Goal: Task Accomplishment & Management: Manage account settings

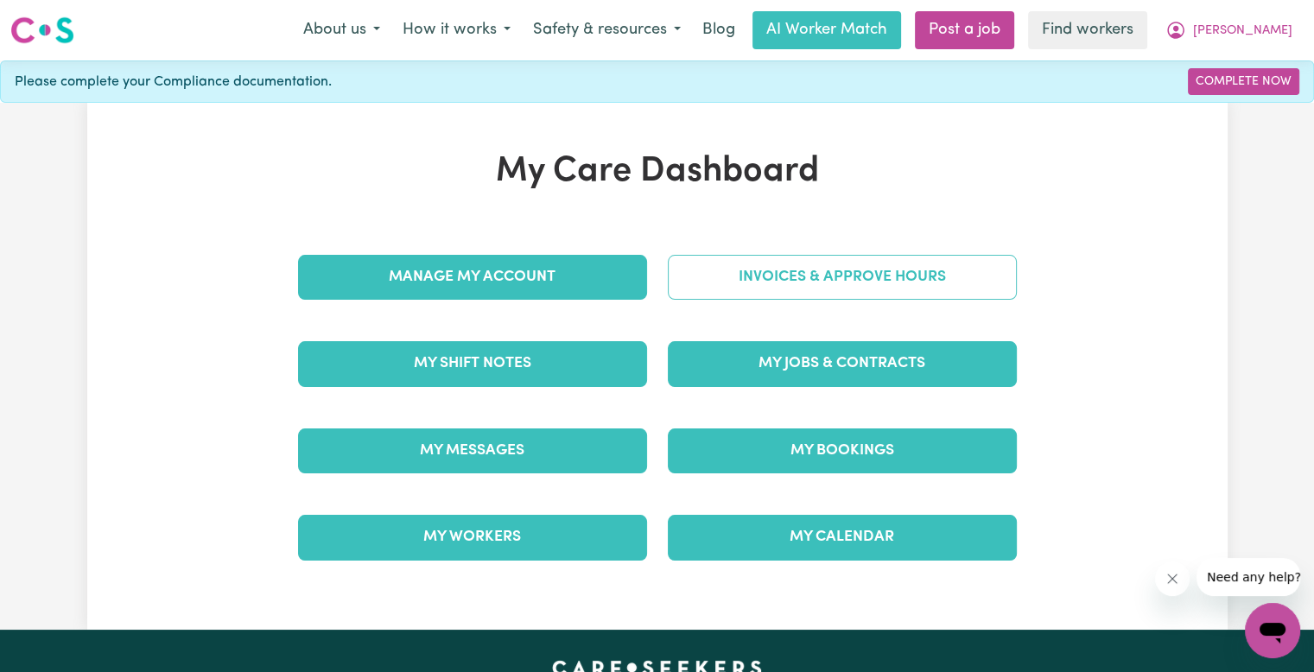
click at [713, 272] on link "Invoices & Approve Hours" at bounding box center [842, 277] width 349 height 45
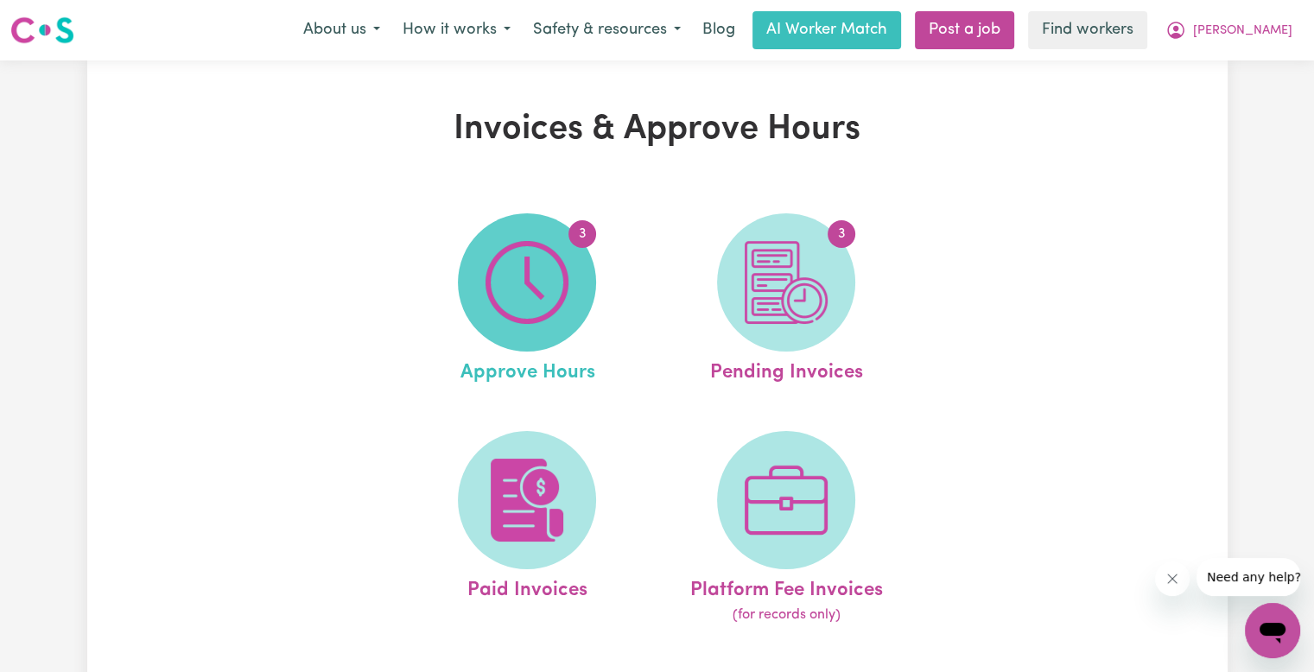
click at [566, 290] on img at bounding box center [526, 282] width 83 height 83
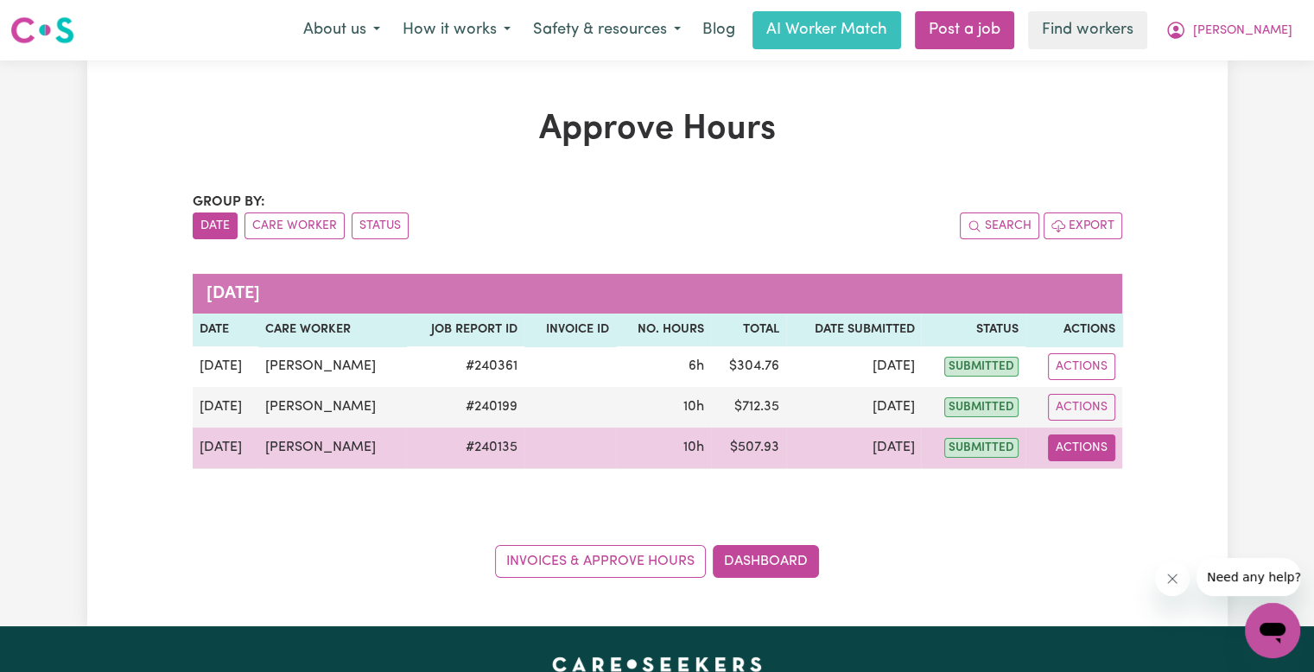
click at [1086, 447] on button "Actions" at bounding box center [1081, 447] width 67 height 27
click at [1086, 480] on link "View Job Report" at bounding box center [1124, 487] width 148 height 35
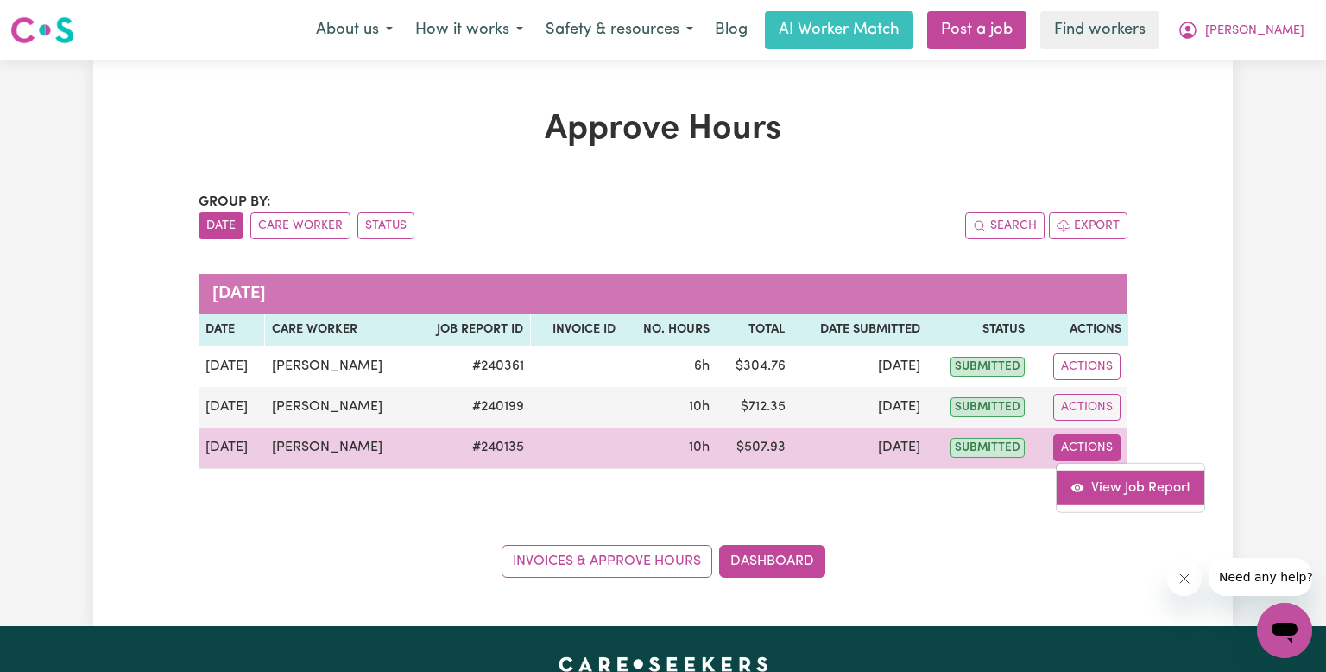
select select "pm"
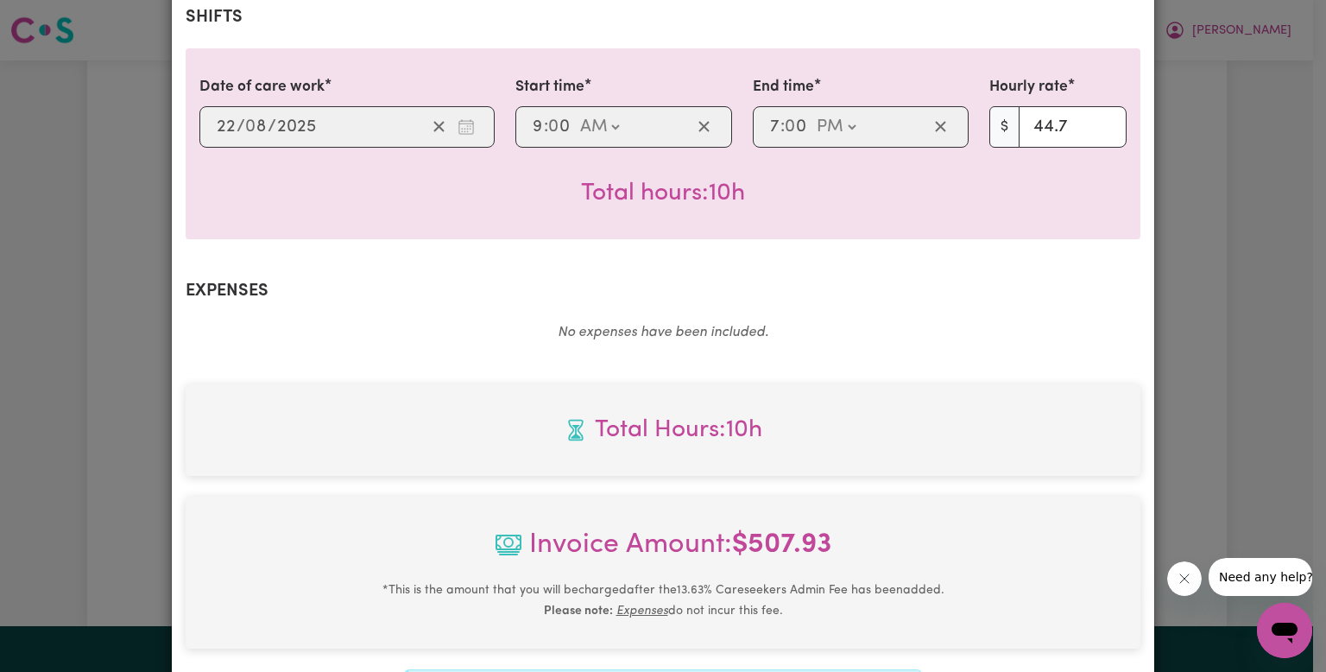
scroll to position [605, 0]
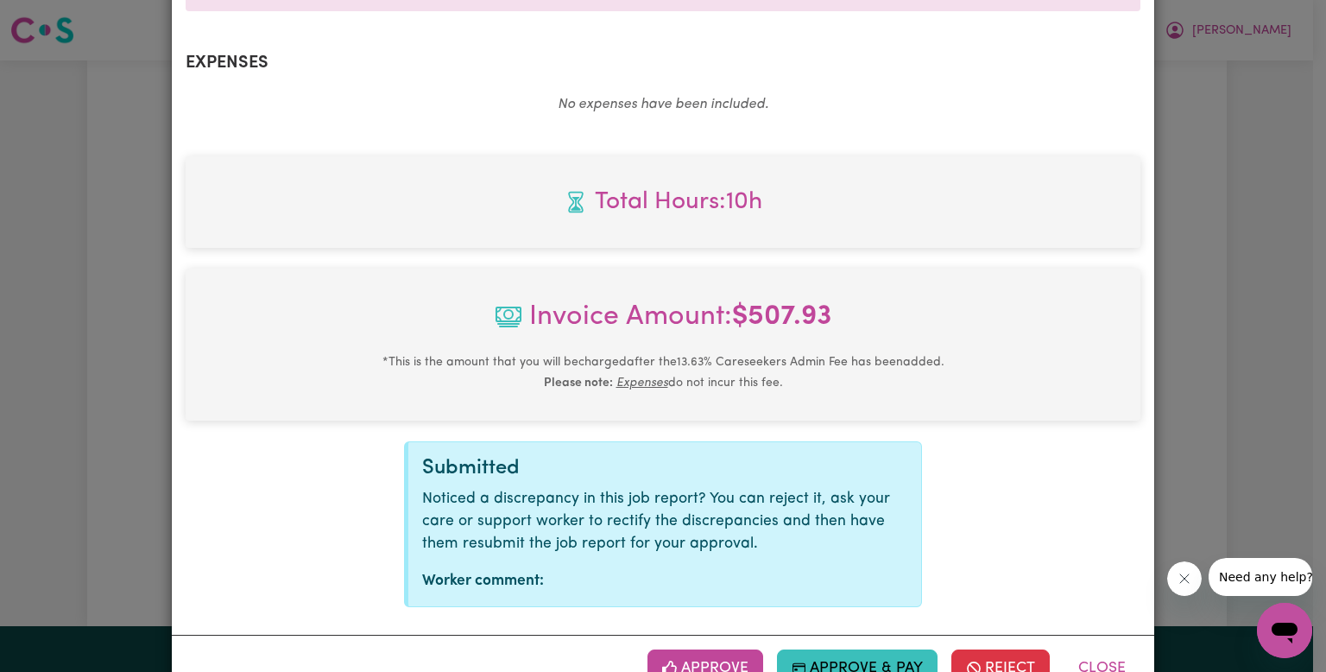
drag, startPoint x: 722, startPoint y: 659, endPoint x: 742, endPoint y: 662, distance: 20.2
click at [722, 659] on button "Approve" at bounding box center [706, 668] width 116 height 38
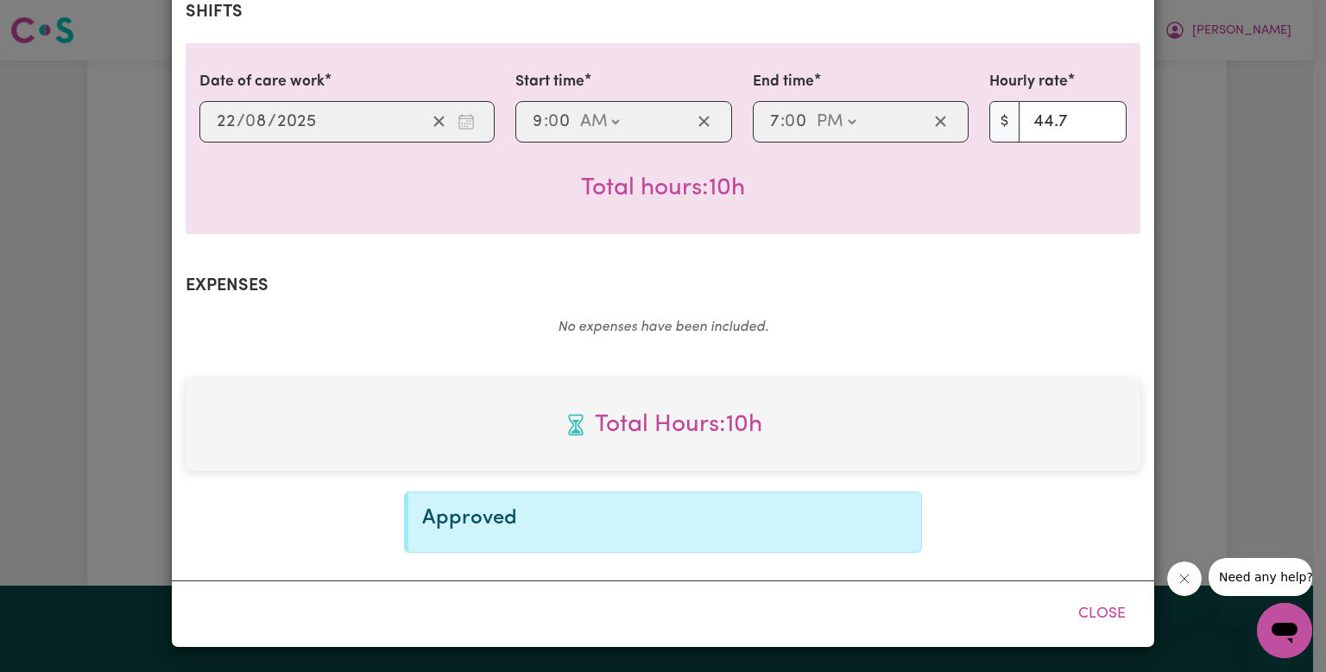
scroll to position [380, 0]
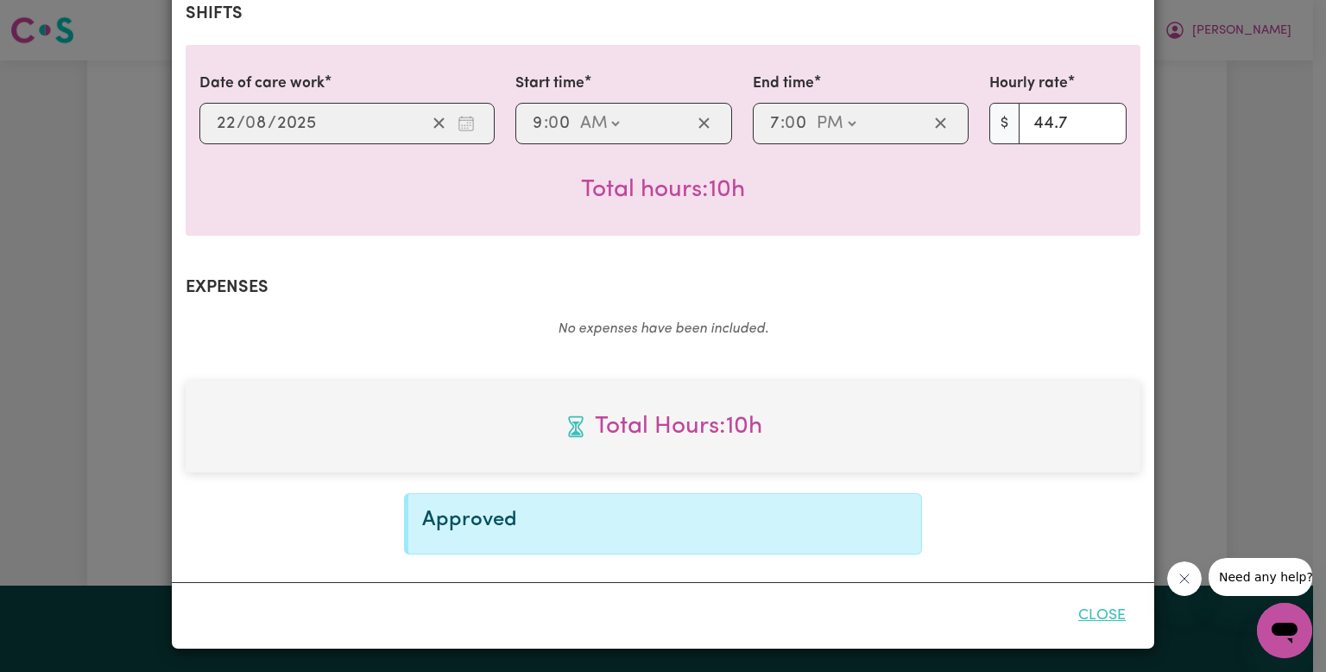
click at [1098, 618] on button "Close" at bounding box center [1102, 616] width 77 height 38
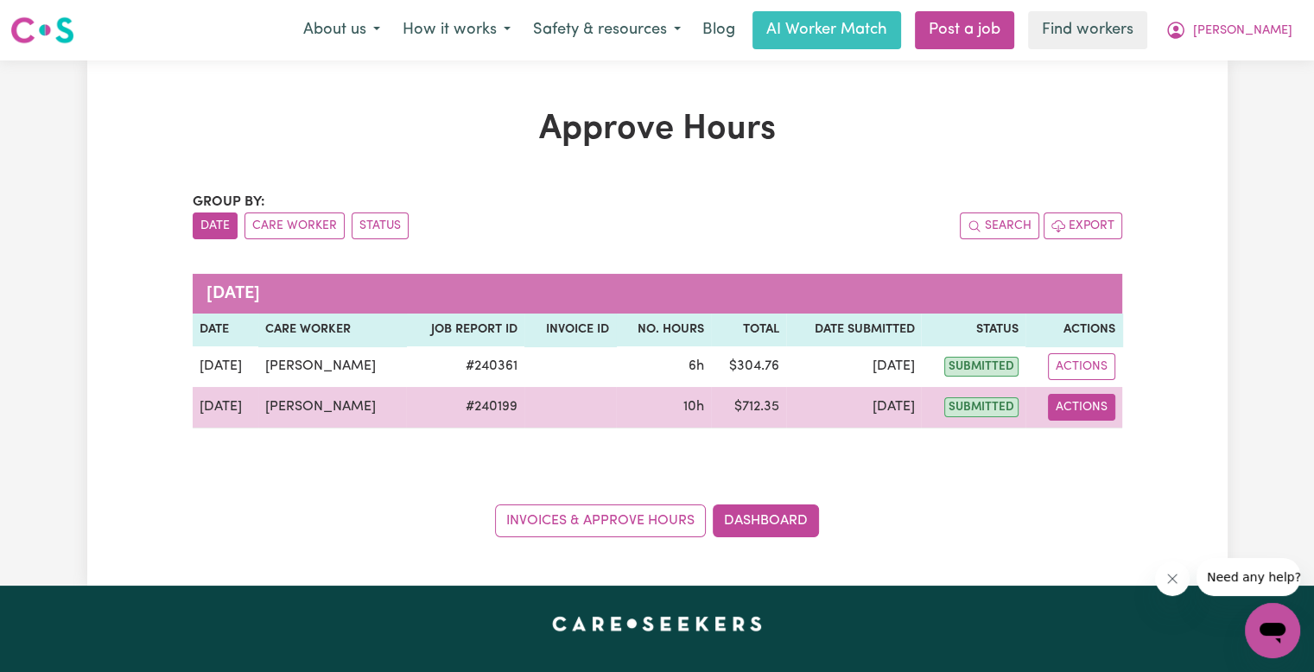
click at [1075, 405] on button "Actions" at bounding box center [1081, 407] width 67 height 27
click at [1096, 453] on link "View Job Report" at bounding box center [1124, 446] width 148 height 35
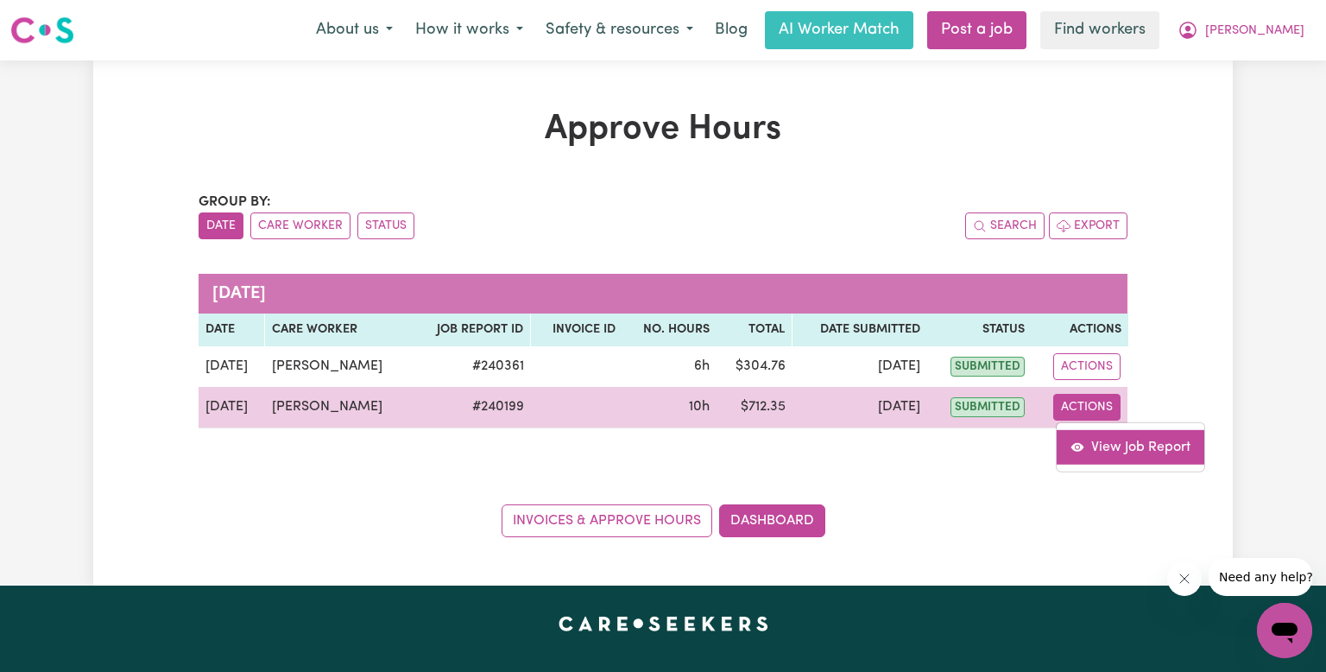
select select "pm"
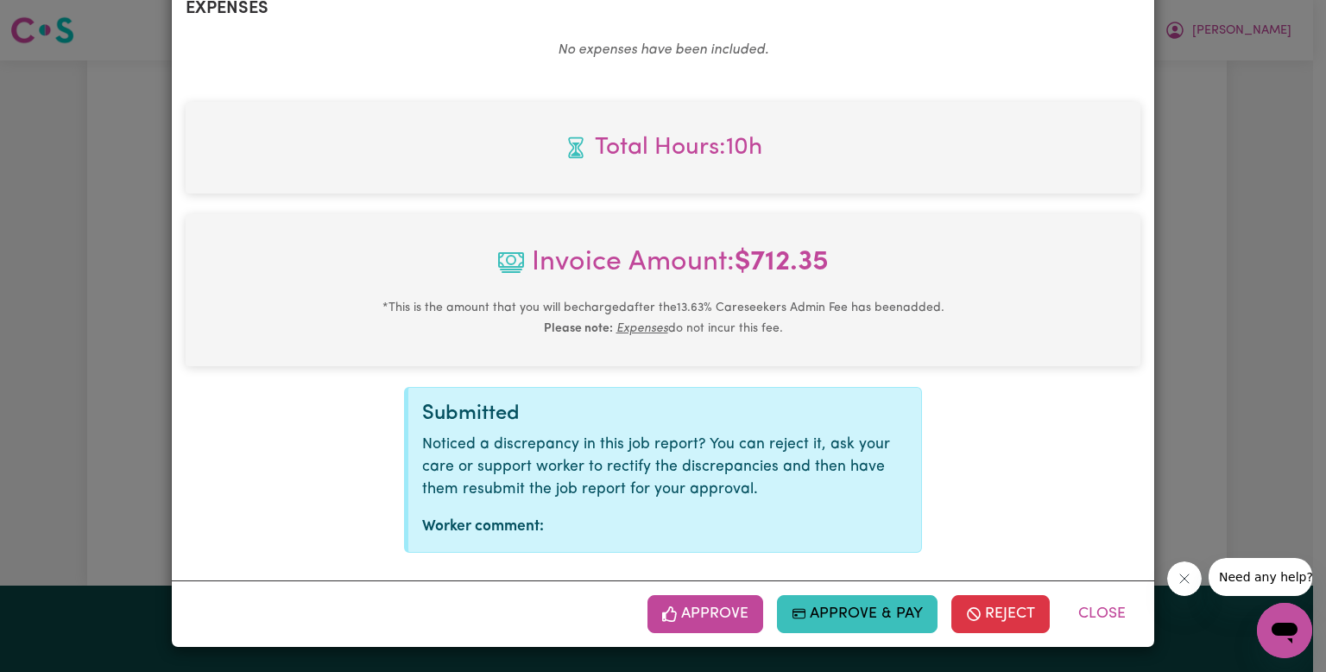
scroll to position [660, 0]
click at [704, 619] on button "Approve" at bounding box center [706, 614] width 116 height 38
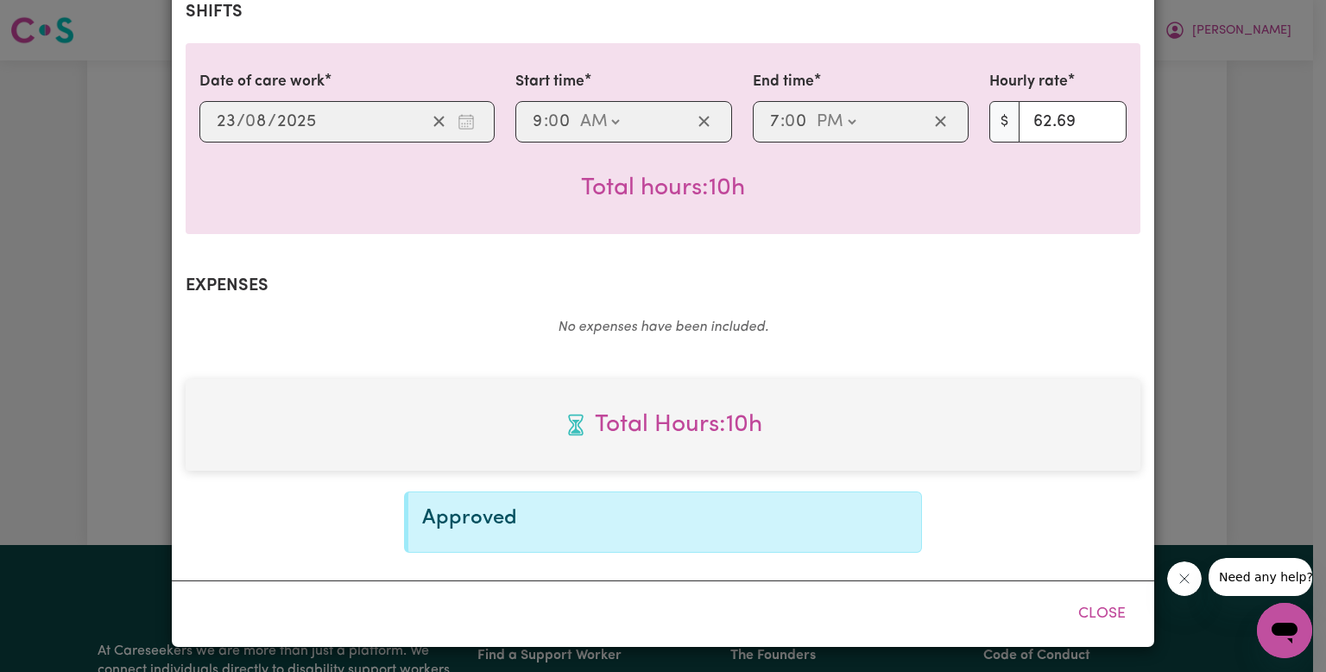
scroll to position [380, 0]
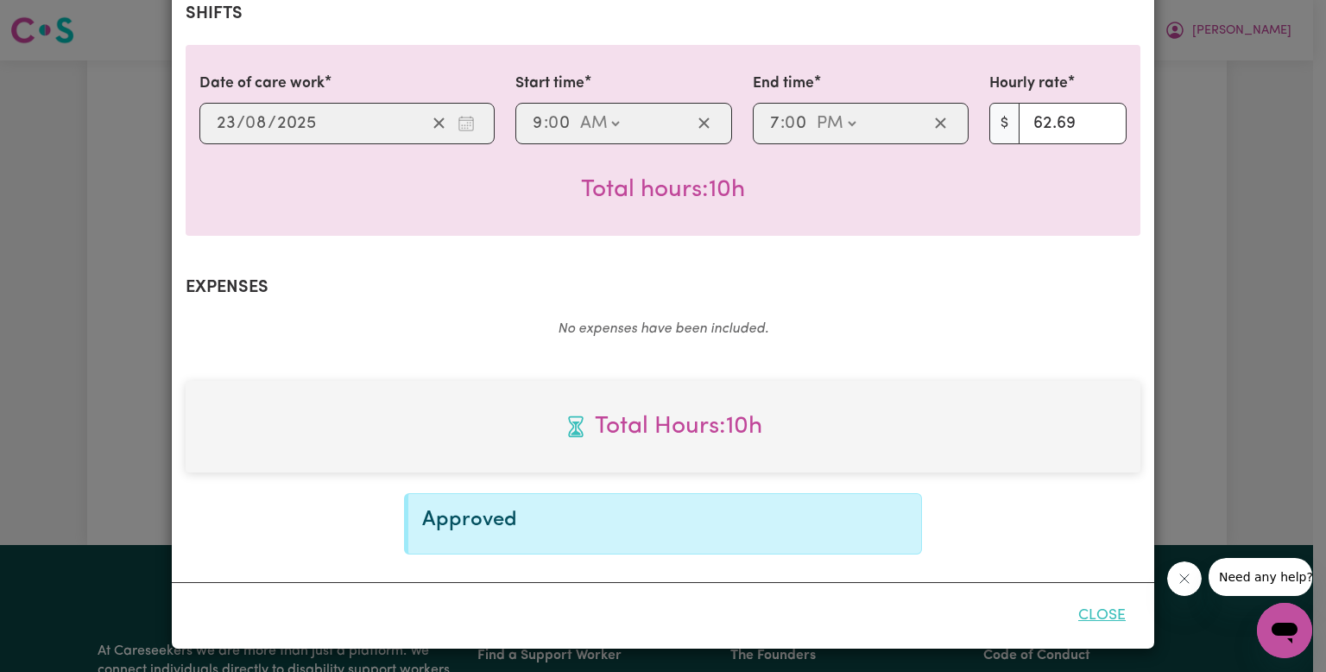
drag, startPoint x: 1115, startPoint y: 618, endPoint x: 1064, endPoint y: 602, distance: 53.5
click at [1115, 618] on button "Close" at bounding box center [1102, 616] width 77 height 38
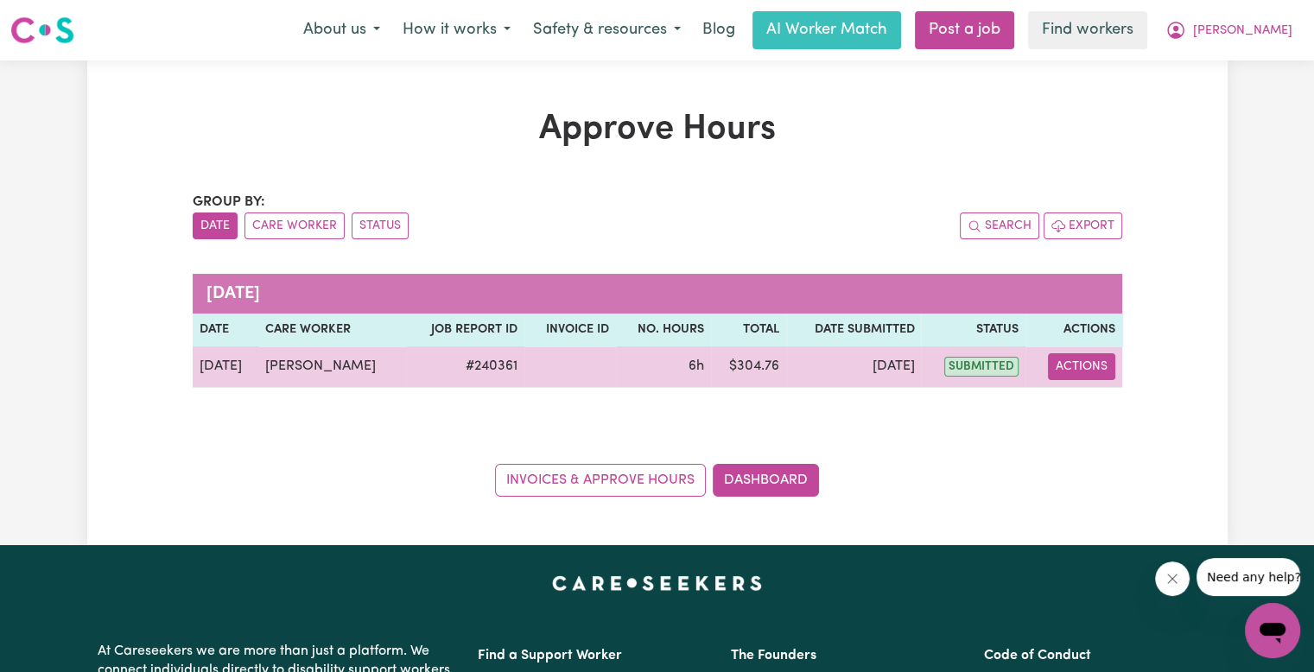
click at [1067, 367] on button "Actions" at bounding box center [1081, 366] width 67 height 27
click at [1065, 412] on icon "View job report 240361" at bounding box center [1071, 407] width 14 height 14
select select "pm"
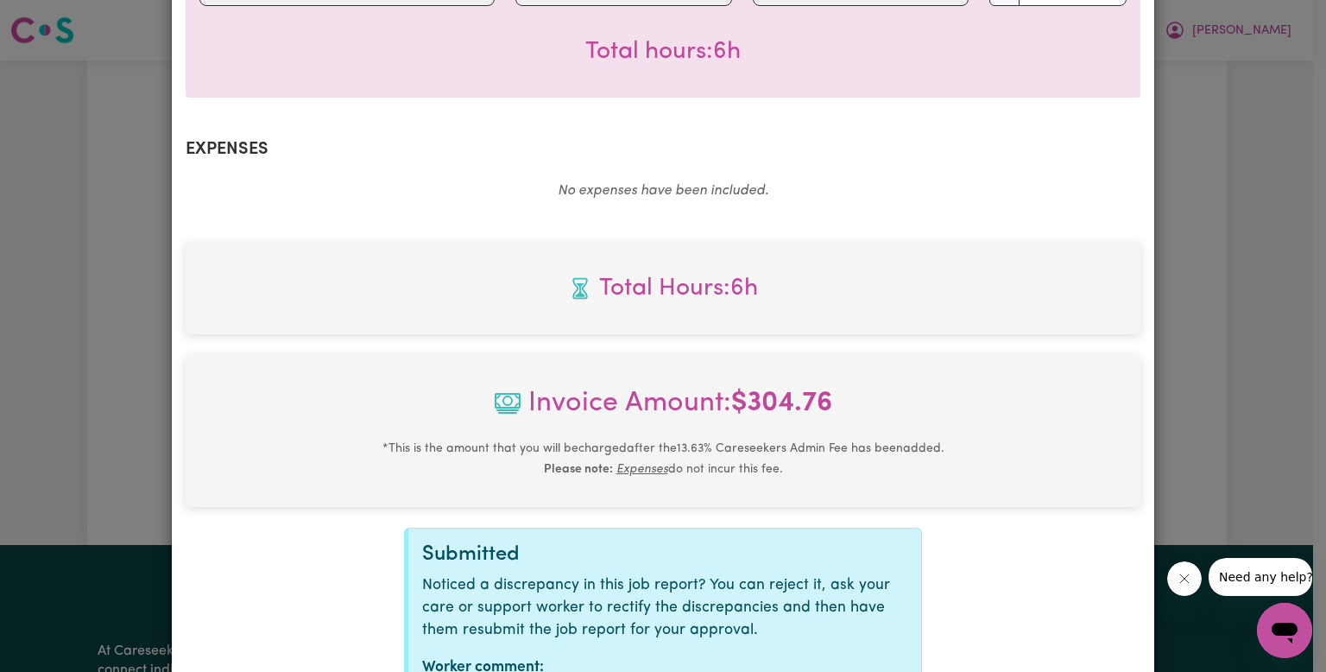
scroll to position [660, 0]
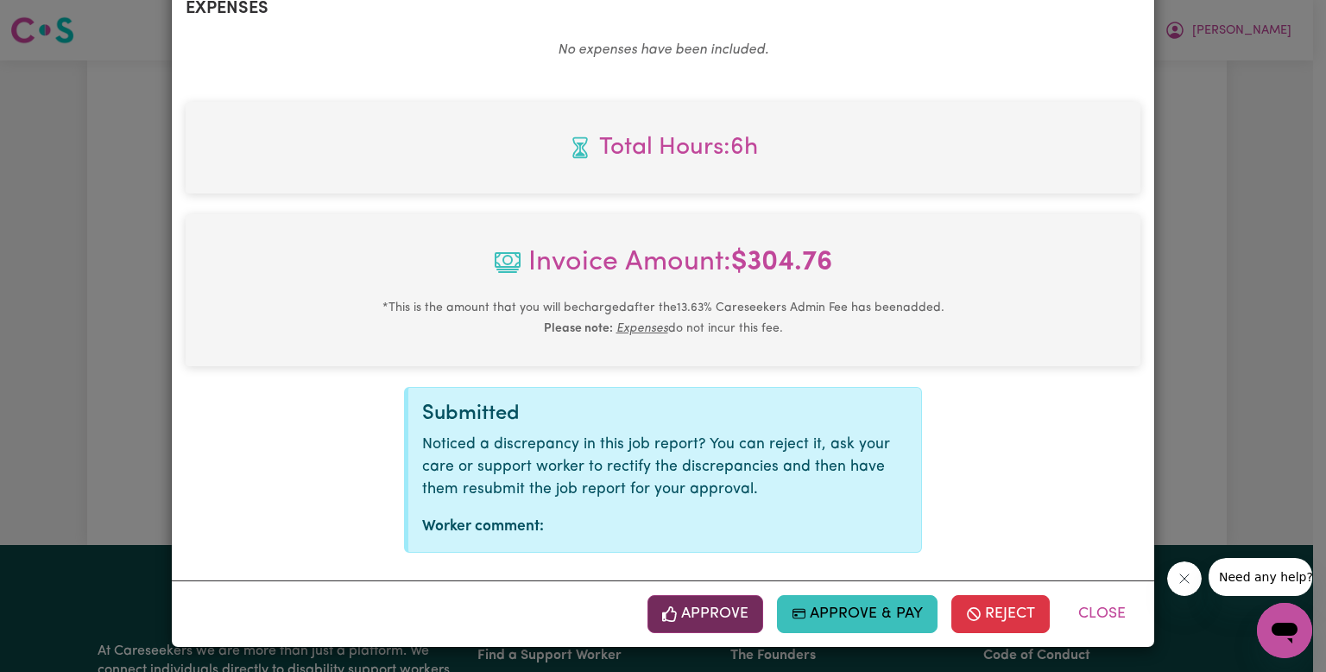
click at [746, 609] on button "Approve" at bounding box center [706, 614] width 116 height 38
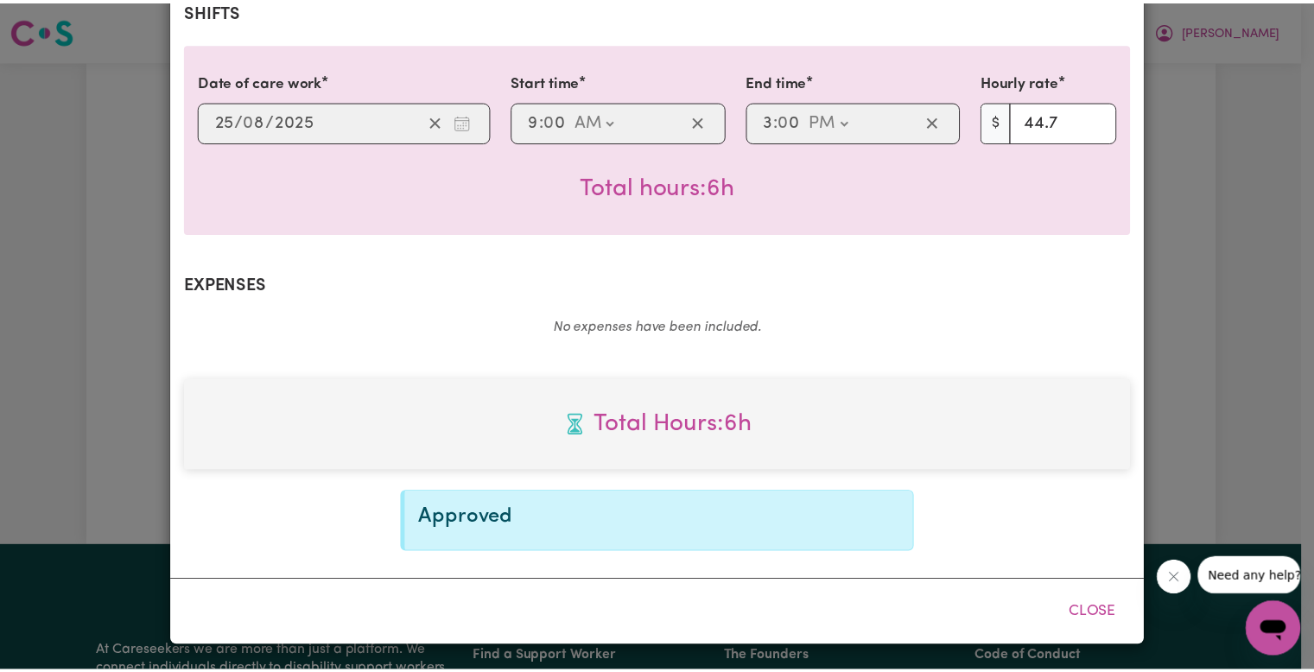
scroll to position [380, 0]
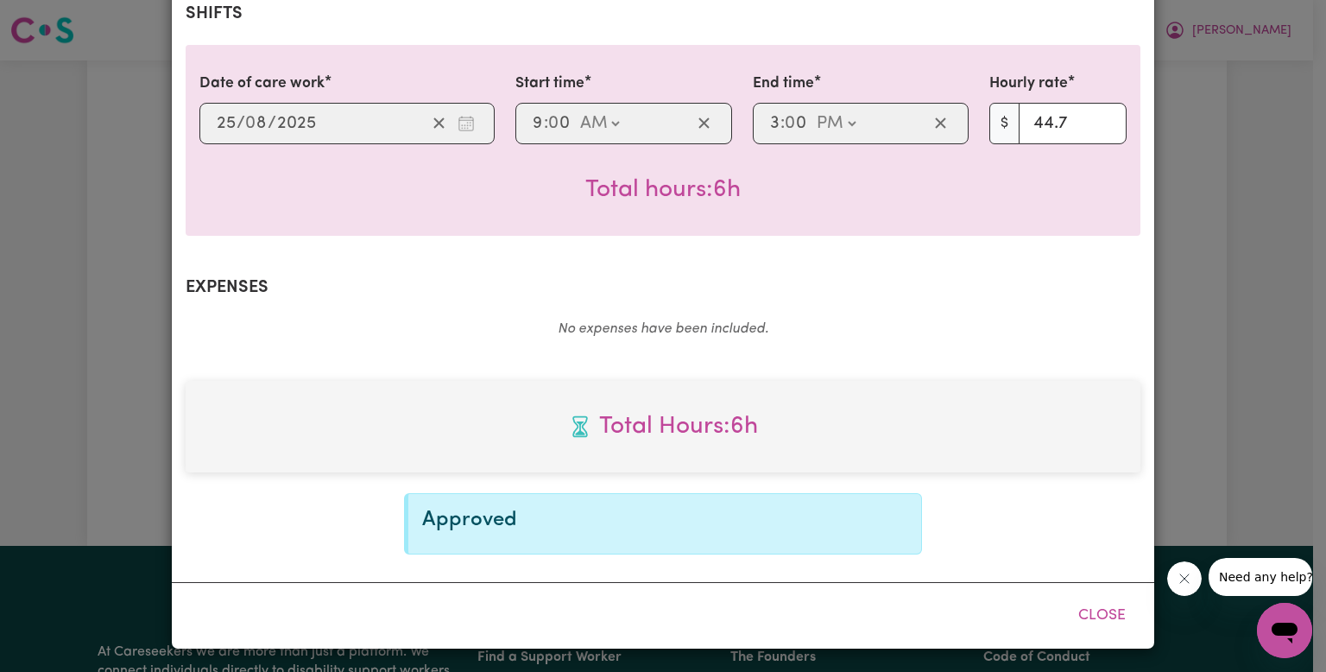
drag, startPoint x: 1114, startPoint y: 610, endPoint x: 1072, endPoint y: 624, distance: 44.5
click at [1114, 610] on button "Close" at bounding box center [1102, 616] width 77 height 38
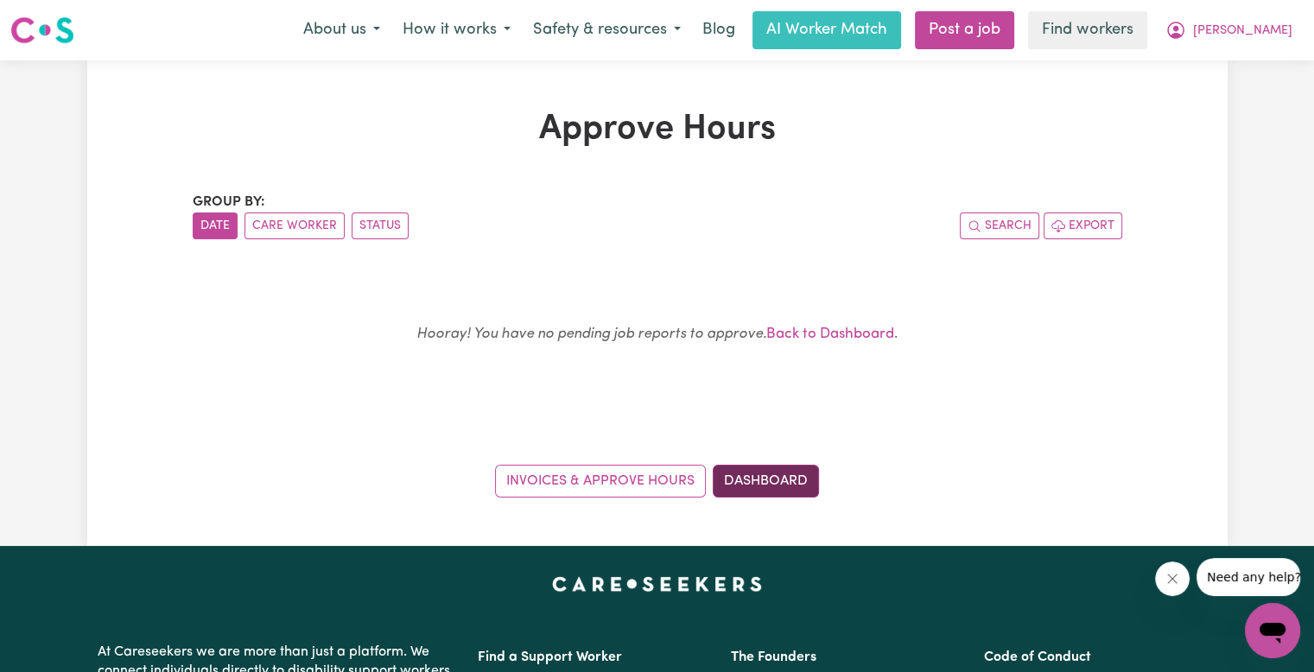
click at [776, 478] on link "Dashboard" at bounding box center [765, 481] width 106 height 33
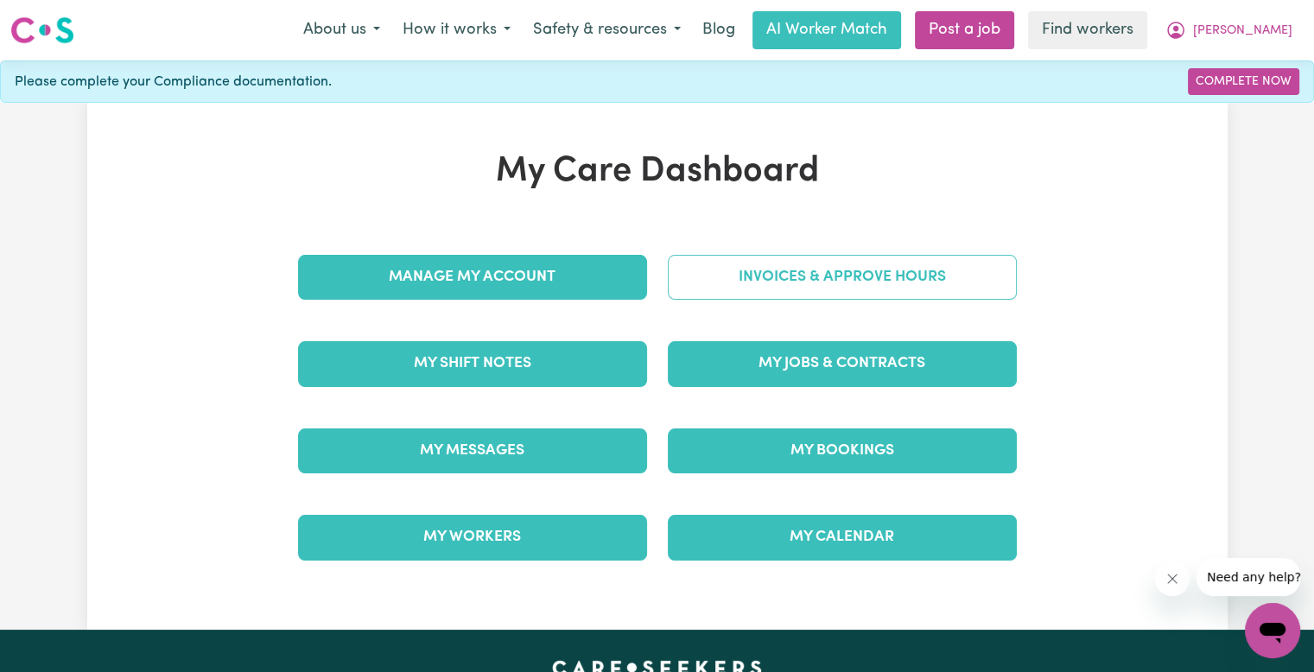
click at [815, 280] on link "Invoices & Approve Hours" at bounding box center [842, 277] width 349 height 45
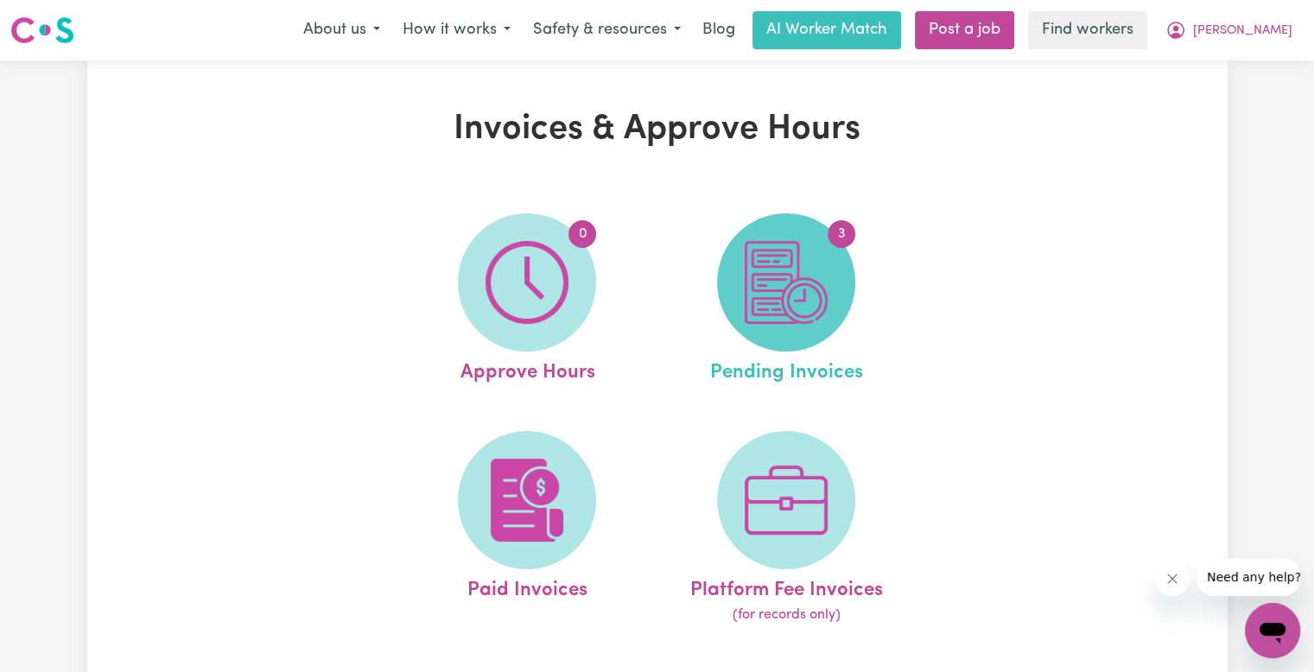
click at [802, 303] on img at bounding box center [785, 282] width 83 height 83
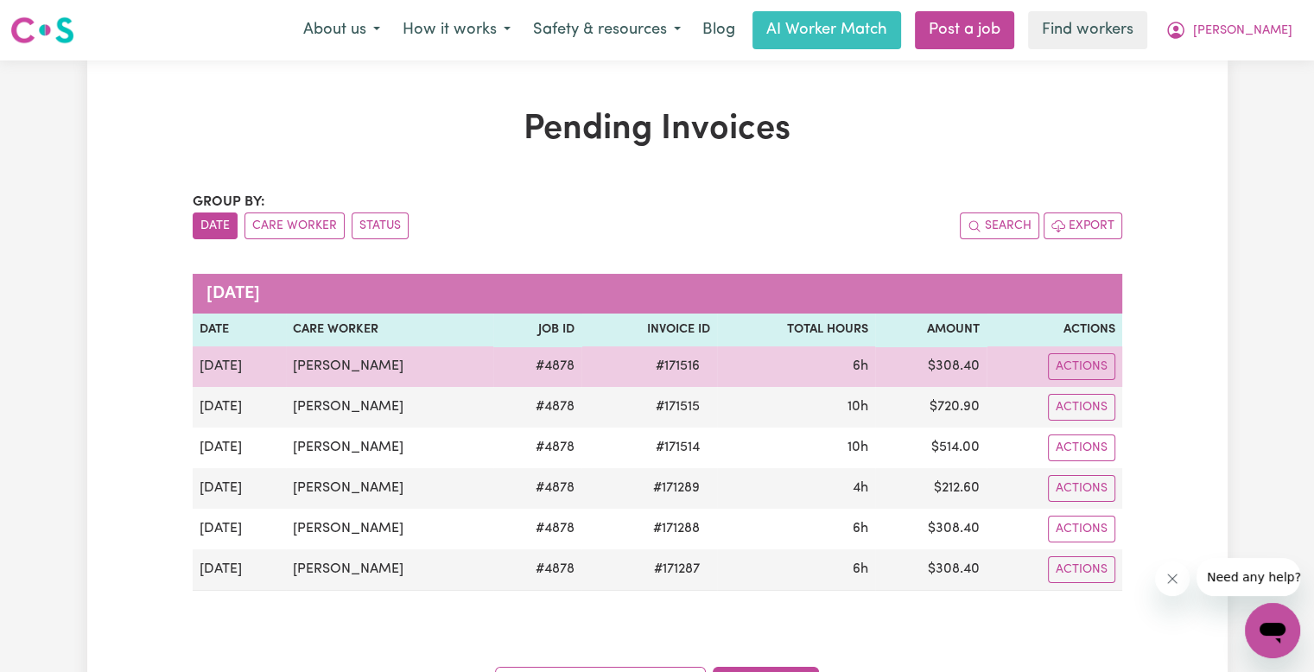
click at [660, 364] on span "# 171516" at bounding box center [677, 366] width 65 height 21
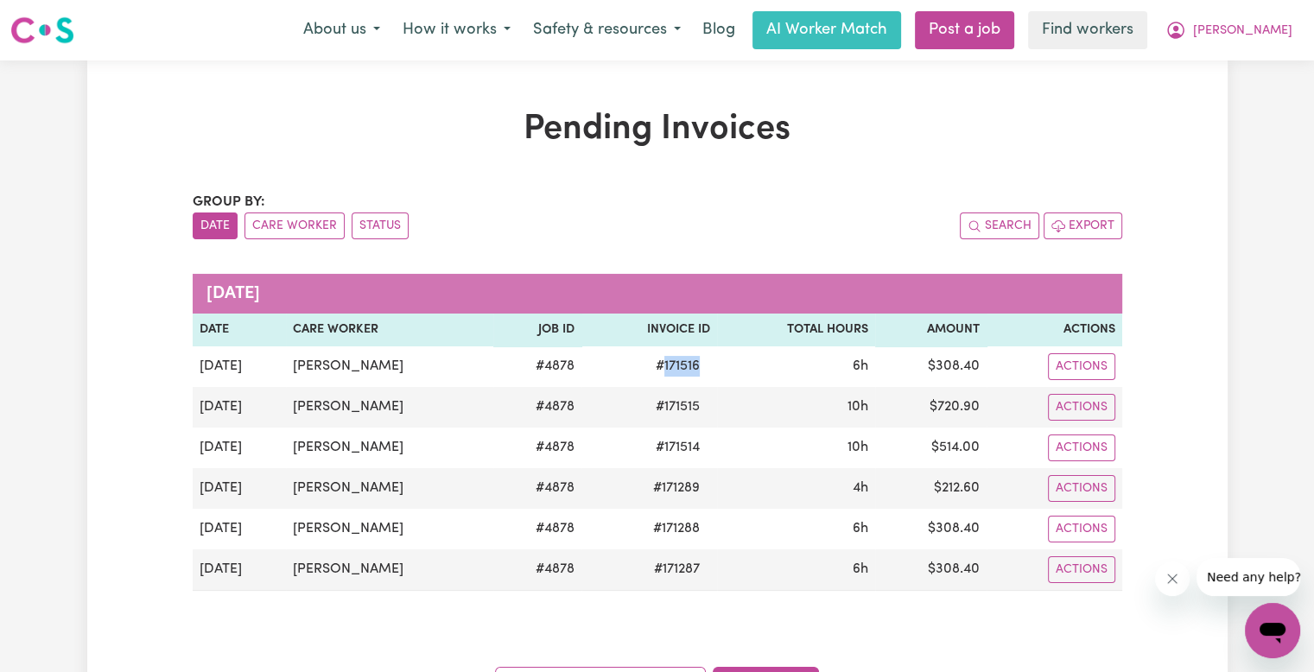
copy span "171516"
drag, startPoint x: 1271, startPoint y: 27, endPoint x: 1267, endPoint y: 42, distance: 16.1
click at [1271, 27] on span "[PERSON_NAME]" at bounding box center [1242, 31] width 99 height 19
click at [1236, 94] on link "Logout" at bounding box center [1234, 99] width 136 height 33
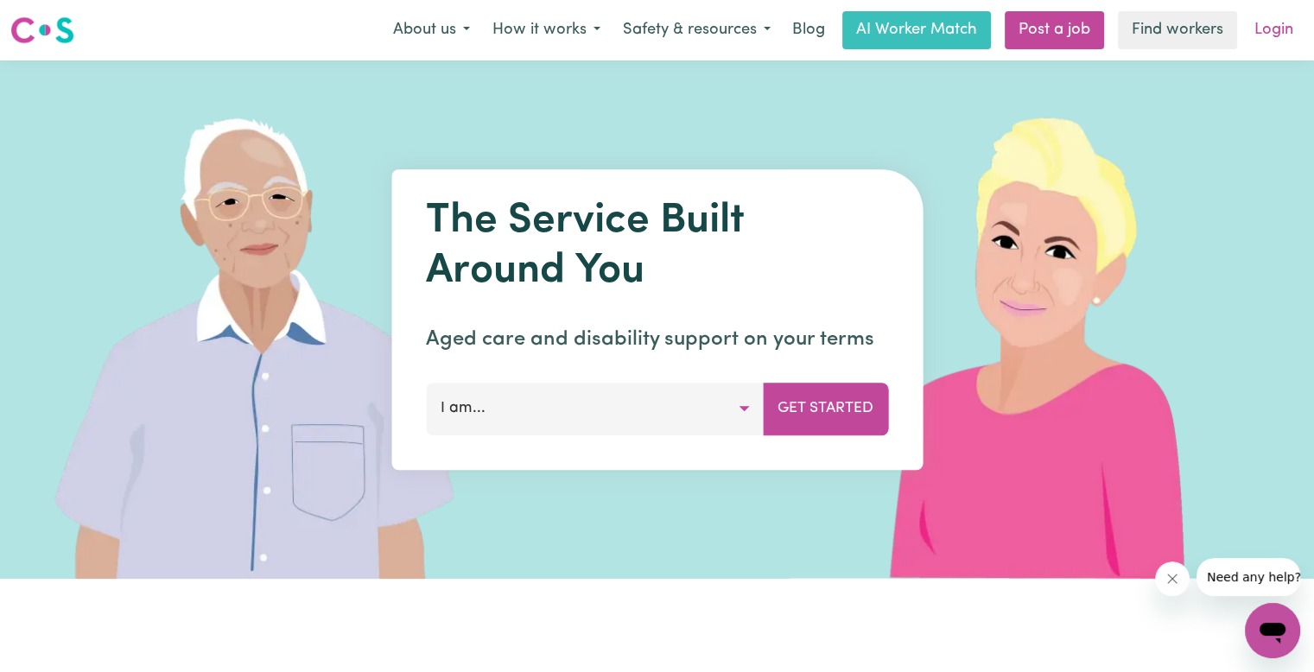
click at [1276, 37] on link "Login" at bounding box center [1274, 30] width 60 height 38
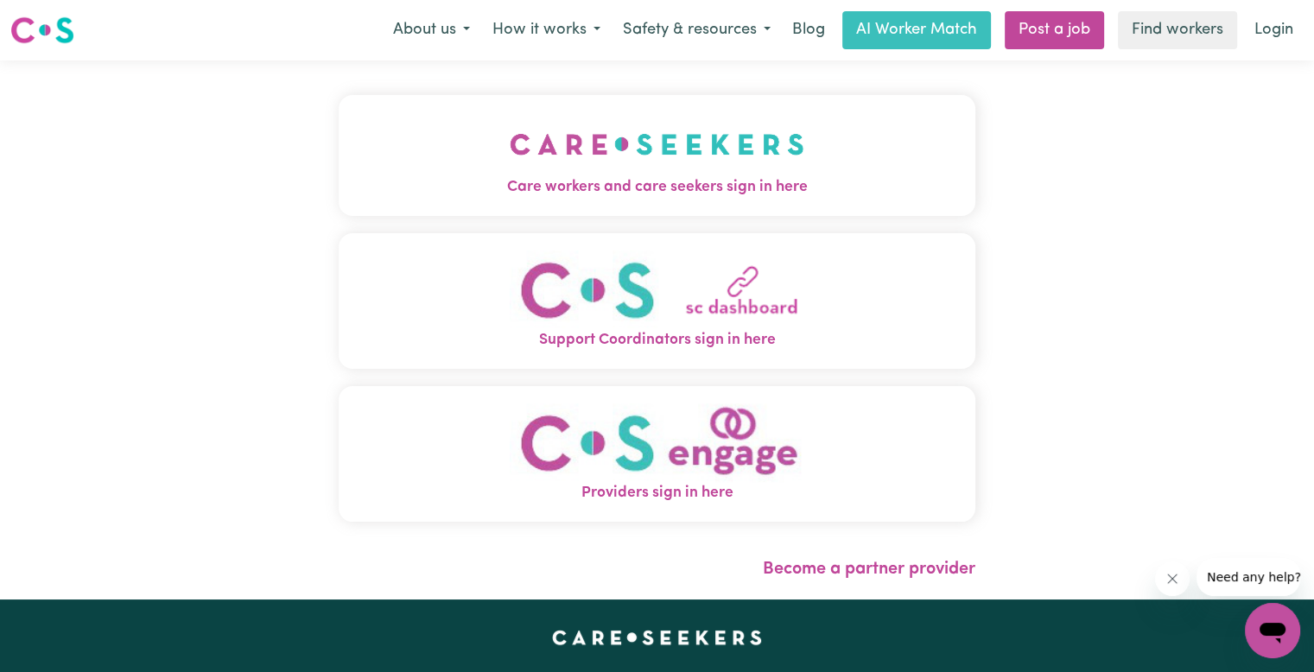
click at [574, 170] on button "Care workers and care seekers sign in here" at bounding box center [657, 155] width 636 height 121
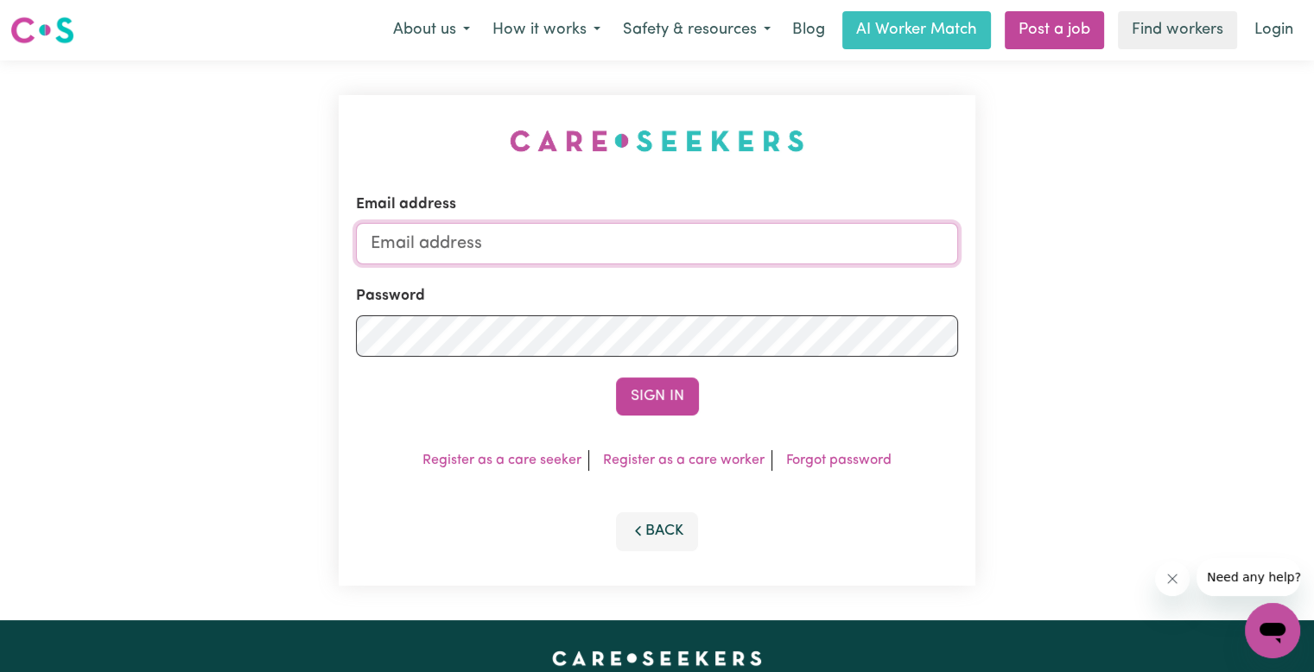
drag, startPoint x: 546, startPoint y: 225, endPoint x: 524, endPoint y: 253, distance: 35.1
click at [539, 232] on input "Email address" at bounding box center [657, 243] width 602 height 41
type input "[EMAIL_ADDRESS][DOMAIN_NAME]"
click at [616, 377] on button "Sign In" at bounding box center [657, 396] width 83 height 38
